Goal: Navigation & Orientation: Find specific page/section

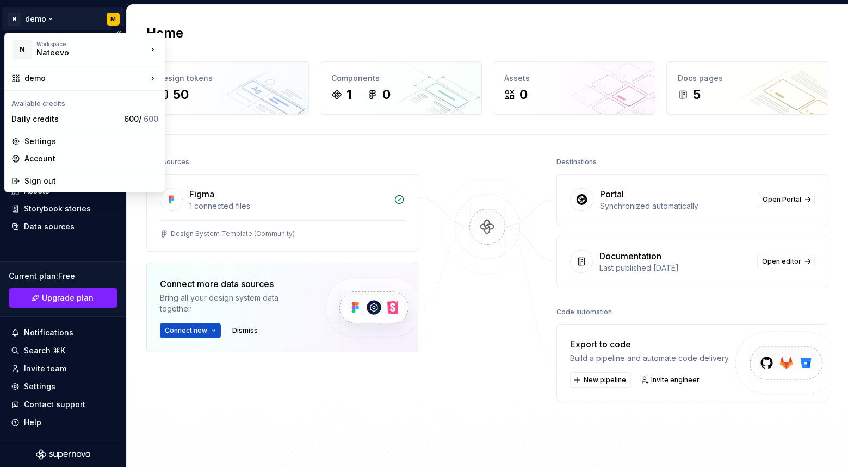
click at [34, 18] on html "N demo M Home Documentation Analytics Code automation Design system data Design…" at bounding box center [424, 233] width 848 height 467
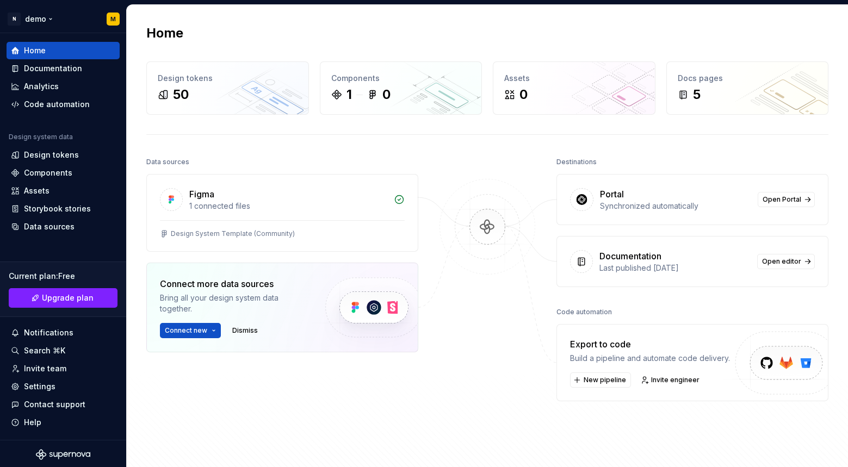
click at [34, 18] on html "N demo M Home Documentation Analytics Code automation Design system data Design…" at bounding box center [424, 233] width 848 height 467
